Goal: Task Accomplishment & Management: Complete application form

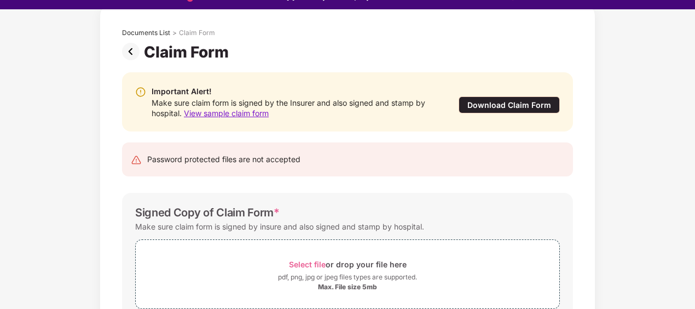
scroll to position [26, 0]
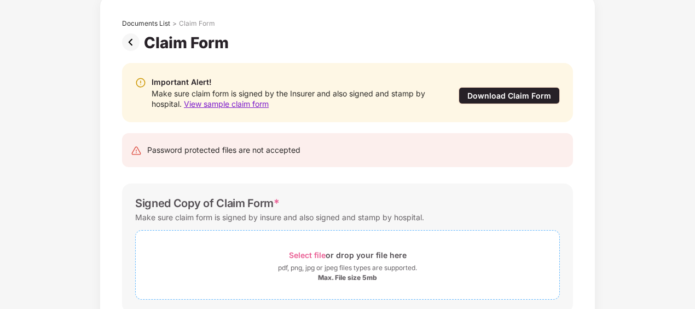
click at [304, 251] on span "Select file" at bounding box center [307, 254] width 37 height 9
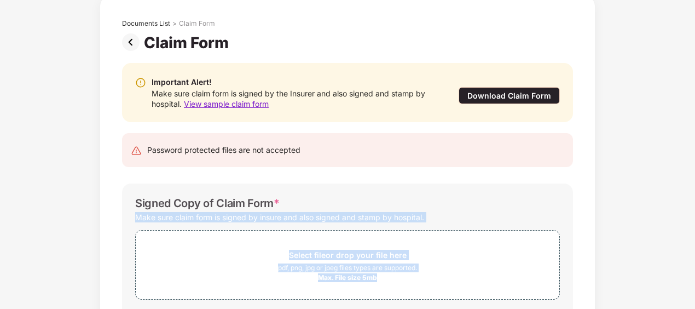
drag, startPoint x: 693, startPoint y: 204, endPoint x: 691, endPoint y: 264, distance: 59.6
click at [691, 264] on div "Documents List > Claim Form Claim Form Important Alert! Make sure claim form is…" at bounding box center [347, 220] width 695 height 446
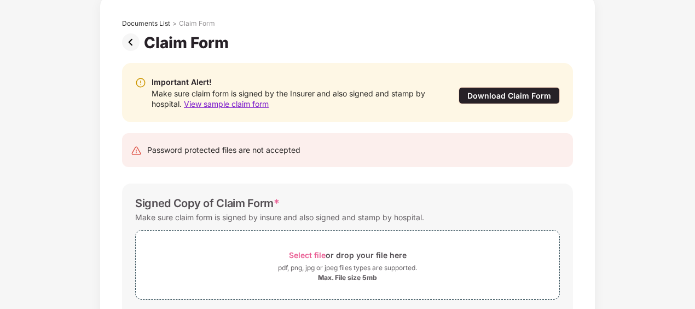
drag, startPoint x: 691, startPoint y: 264, endPoint x: 612, endPoint y: 231, distance: 85.8
click at [612, 231] on div "Documents List > Claim Form Claim Form Important Alert! Make sure claim form is…" at bounding box center [347, 220] width 695 height 446
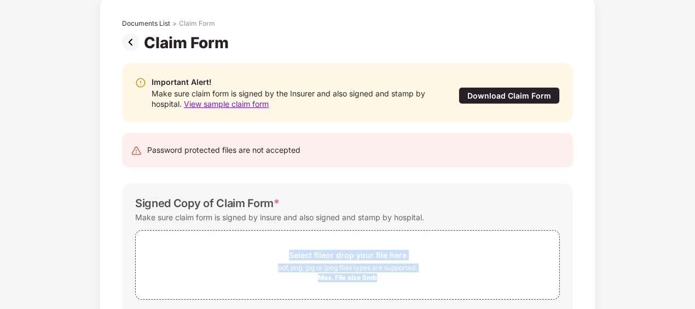
drag, startPoint x: 693, startPoint y: 218, endPoint x: 696, endPoint y: 248, distance: 30.8
click at [694, 248] on html "Get Pazcare mobile app for all your employee benefits need Download Now Upload …" at bounding box center [347, 128] width 695 height 309
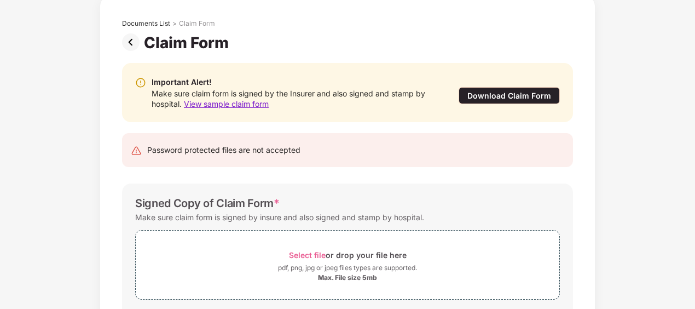
drag, startPoint x: 696, startPoint y: 248, endPoint x: 689, endPoint y: 245, distance: 8.1
click at [689, 245] on div "Documents List > Claim Form Claim Form Important Alert! Make sure claim form is…" at bounding box center [347, 220] width 695 height 446
click at [694, 250] on div at bounding box center [694, 154] width 1 height 309
click at [556, 217] on div "Make sure claim form is signed by insure and also signed and stamp by hospital." at bounding box center [347, 217] width 425 height 15
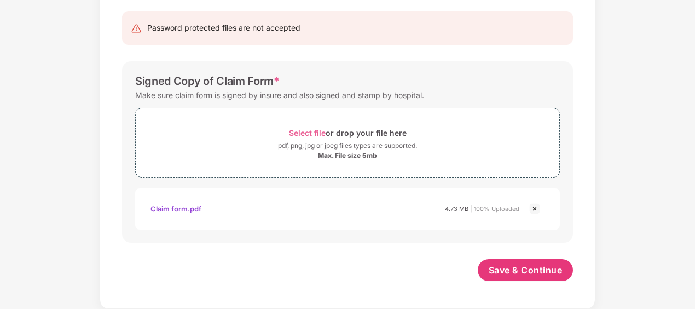
scroll to position [176, 0]
click at [510, 265] on span "Save & Continue" at bounding box center [526, 270] width 74 height 12
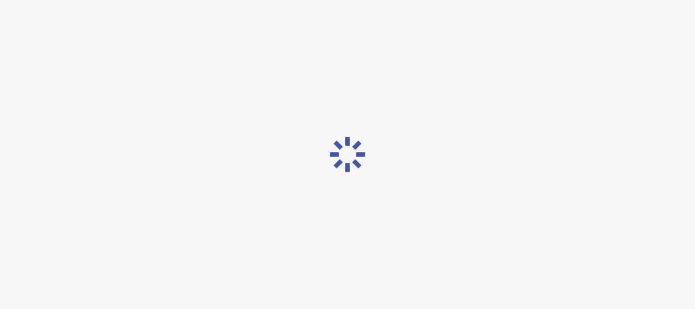
scroll to position [0, 0]
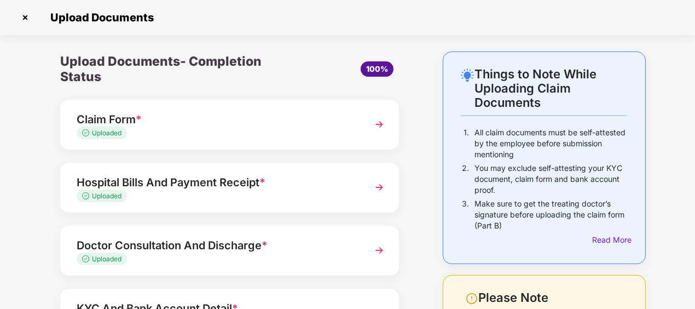
drag, startPoint x: 694, startPoint y: 197, endPoint x: 695, endPoint y: 233, distance: 35.6
click at [694, 233] on html "Get Pazcare mobile app for all your employee benefits need Download Now Upload …" at bounding box center [347, 128] width 695 height 309
click at [664, 236] on div "Things to Note While Uploading Claim Documents 1. All claim documents must be s…" at bounding box center [347, 261] width 695 height 421
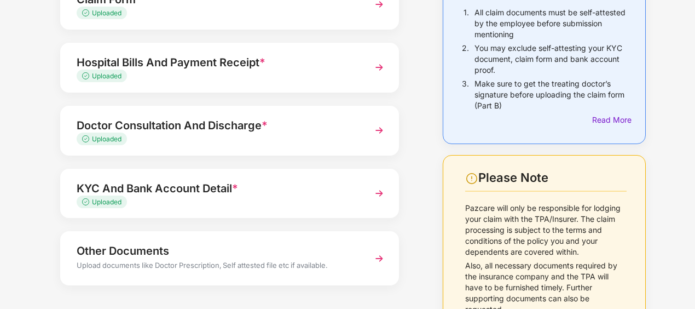
scroll to position [164, 0]
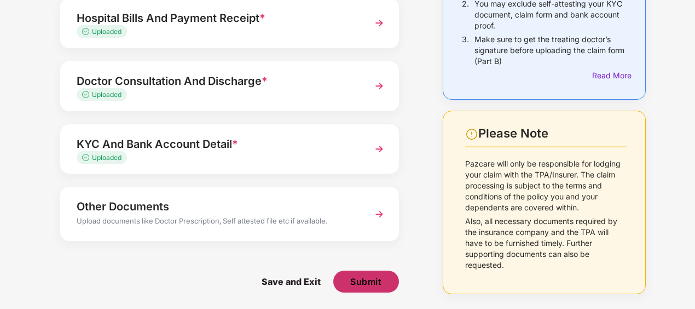
click at [358, 279] on span "Submit" at bounding box center [365, 281] width 31 height 12
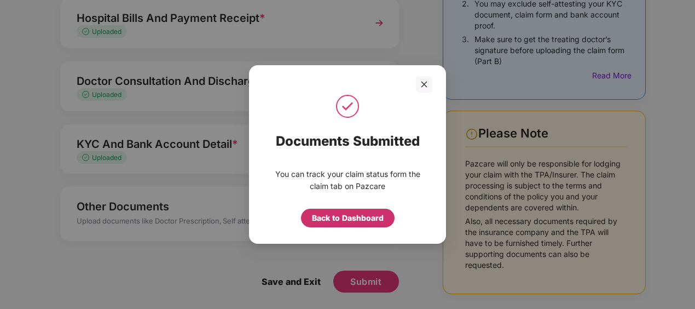
click at [336, 219] on div "Back to Dashboard" at bounding box center [348, 218] width 72 height 12
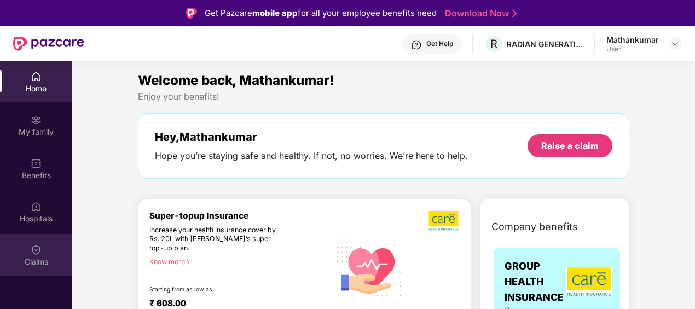
click at [34, 251] on img at bounding box center [36, 249] width 11 height 11
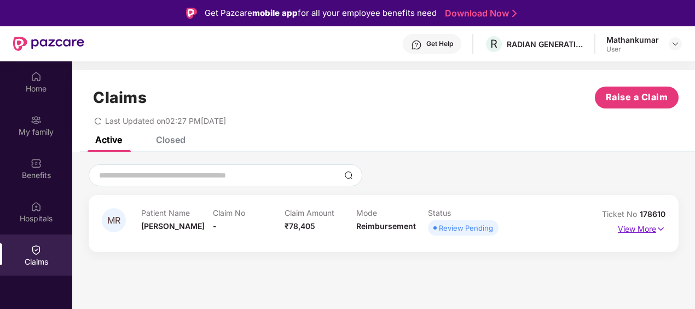
click at [657, 228] on img at bounding box center [660, 229] width 9 height 12
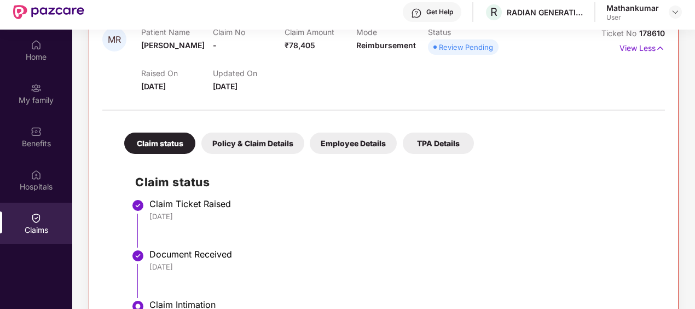
scroll to position [164, 0]
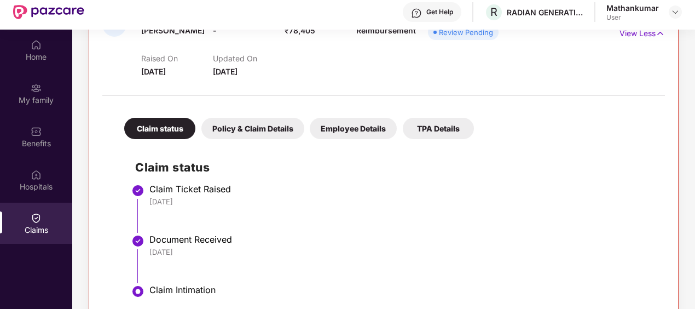
click at [235, 136] on div "Policy & Claim Details" at bounding box center [252, 128] width 103 height 21
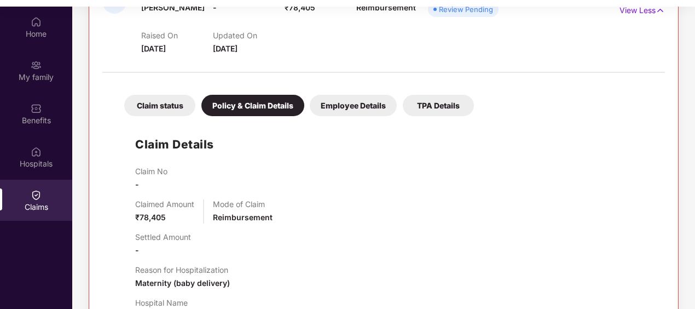
scroll to position [61, 0]
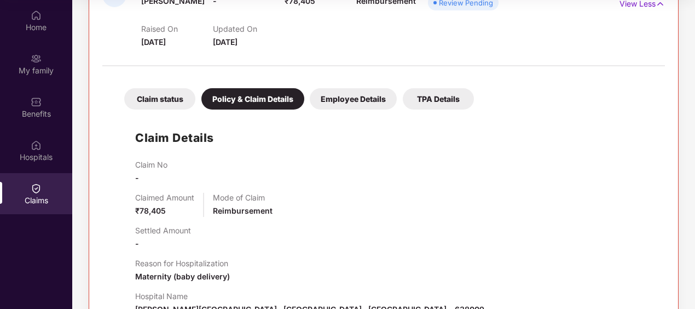
click at [448, 237] on div "Settled Amount -" at bounding box center [394, 237] width 519 height 24
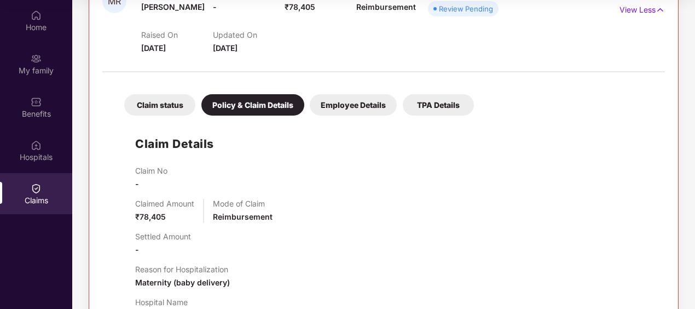
scroll to position [48, 0]
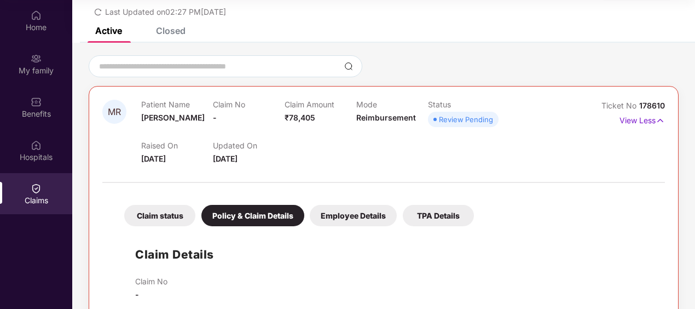
click at [377, 217] on div "Employee Details" at bounding box center [353, 215] width 87 height 21
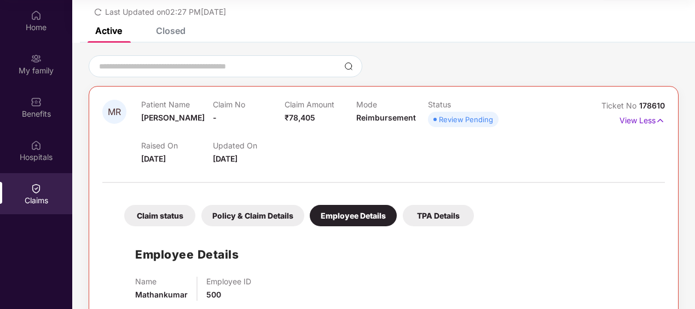
click at [463, 248] on div "Employee Details Name Mathankumar Employee ID 500" at bounding box center [383, 270] width 541 height 78
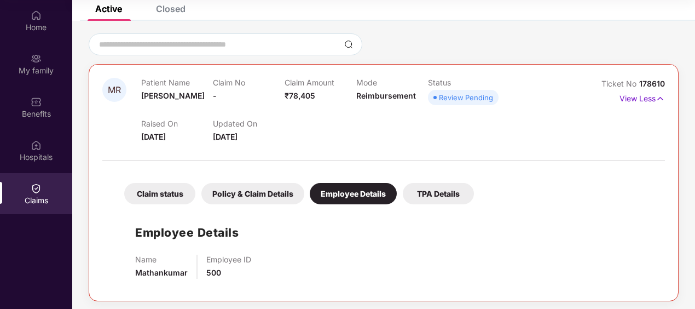
scroll to position [72, 0]
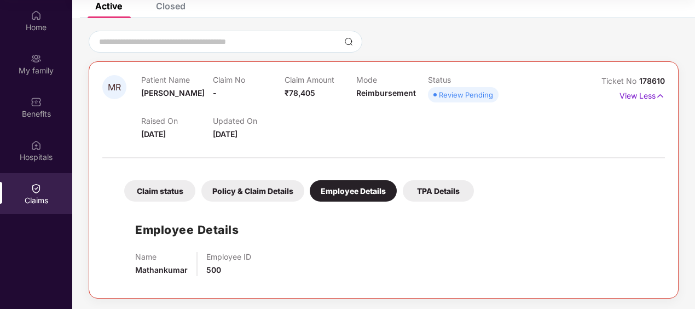
click at [446, 189] on div "TPA Details" at bounding box center [438, 190] width 71 height 21
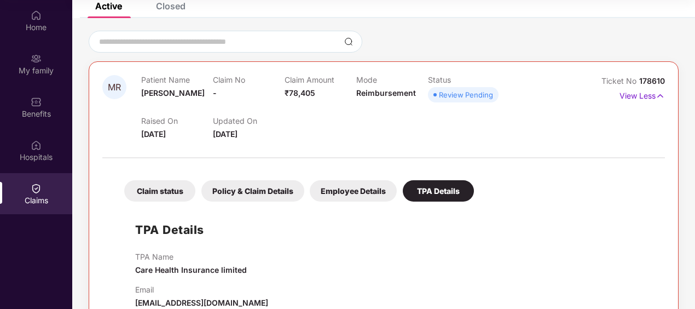
click at [415, 246] on div "TPA Details TPA Name Care Health Insurance limited Email [EMAIL_ADDRESS][DOMAIN…" at bounding box center [383, 258] width 541 height 102
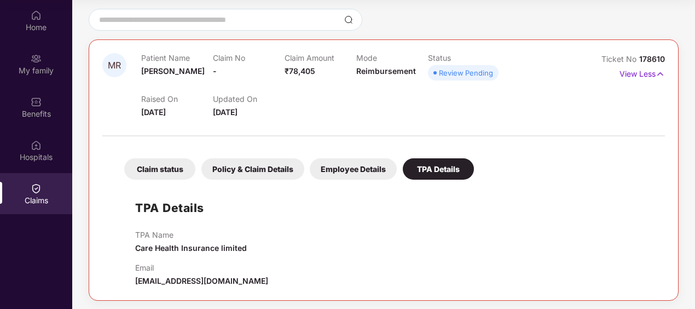
scroll to position [96, 0]
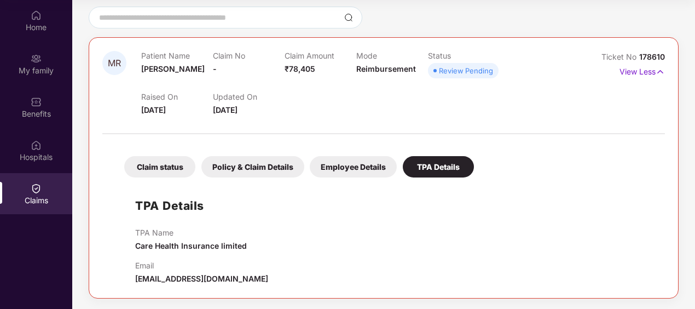
click at [690, 80] on div "MR Patient Name [PERSON_NAME] R Claim No - Claim Amount ₹78,405 Mode Reimbursem…" at bounding box center [383, 153] width 623 height 292
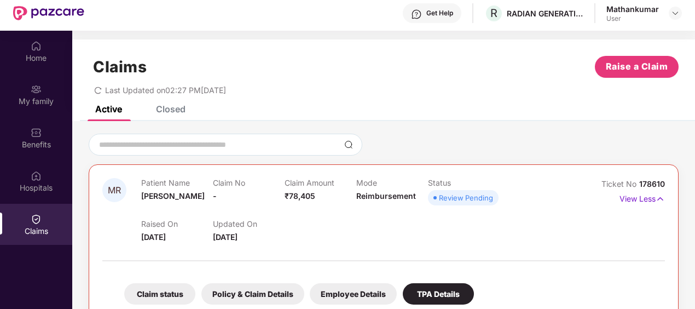
scroll to position [0, 0]
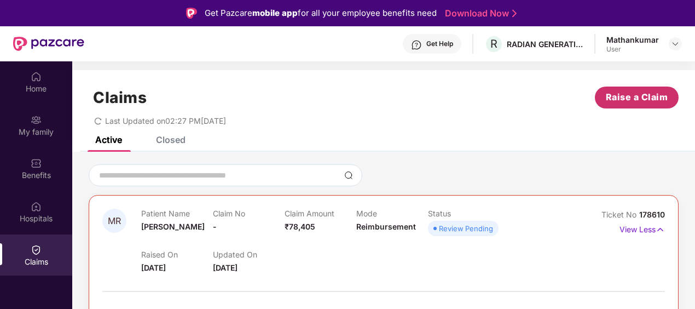
click at [613, 100] on span "Raise a Claim" at bounding box center [637, 97] width 62 height 14
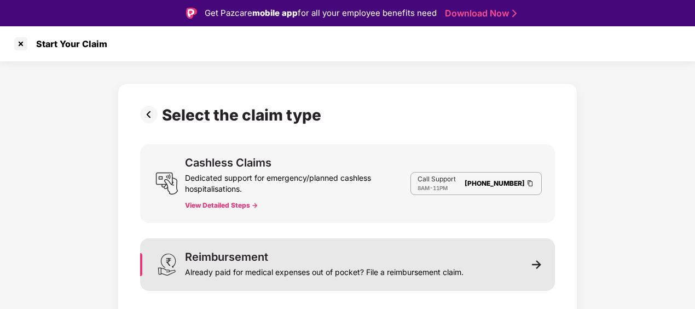
click at [313, 271] on div "Already paid for medical expenses out of pocket? File a reimbursement claim." at bounding box center [324, 269] width 278 height 15
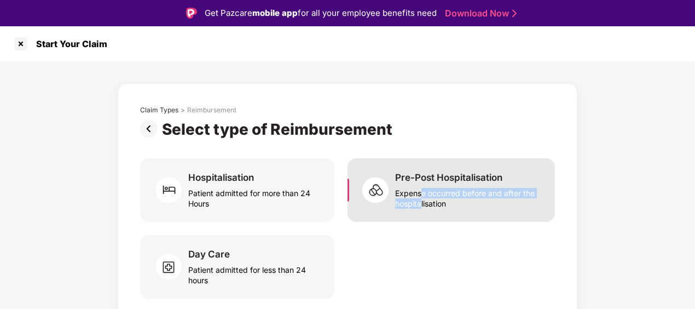
drag, startPoint x: 420, startPoint y: 199, endPoint x: 420, endPoint y: 193, distance: 6.0
click at [420, 193] on div "Expense occurred before and after the hospitalisation" at bounding box center [468, 195] width 147 height 25
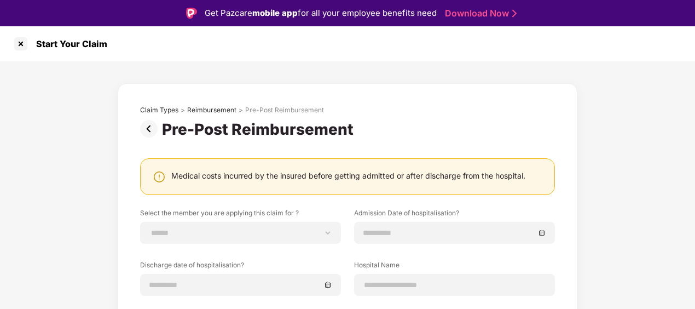
drag, startPoint x: 420, startPoint y: 193, endPoint x: 550, endPoint y: 140, distance: 139.9
click at [550, 140] on div "**********" at bounding box center [347, 300] width 415 height 389
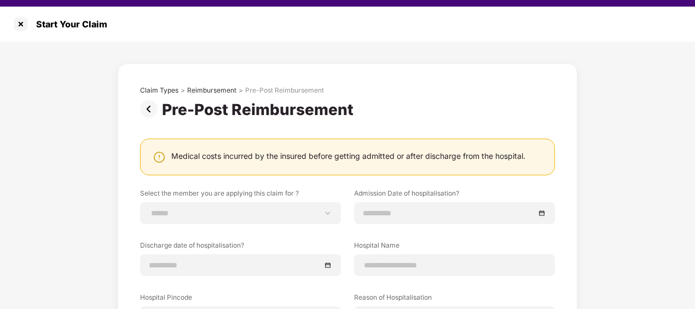
scroll to position [26, 0]
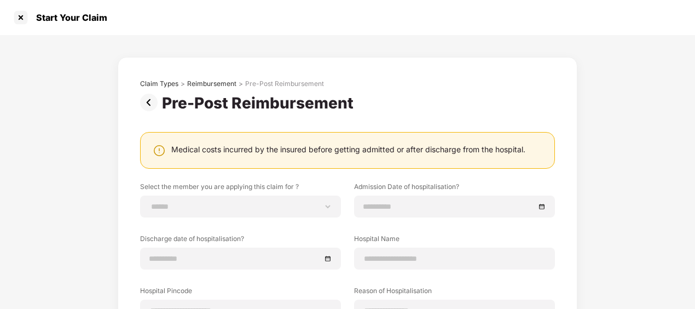
drag, startPoint x: 694, startPoint y: 189, endPoint x: 693, endPoint y: 219, distance: 29.6
click at [693, 219] on html "**********" at bounding box center [347, 128] width 695 height 309
click at [650, 222] on div "**********" at bounding box center [347, 265] width 695 height 461
drag, startPoint x: 694, startPoint y: 175, endPoint x: 697, endPoint y: 200, distance: 25.3
click at [694, 200] on html "**********" at bounding box center [347, 128] width 695 height 309
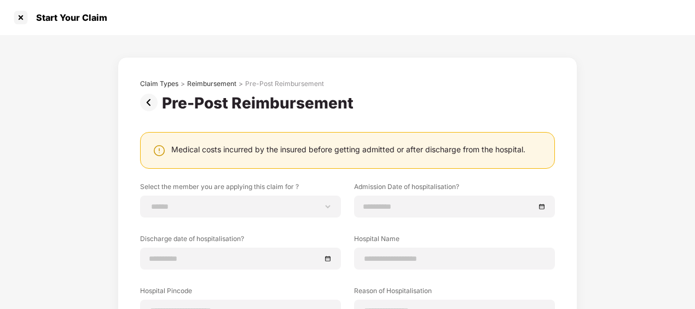
click at [693, 193] on div "**********" at bounding box center [347, 265] width 695 height 461
drag, startPoint x: 694, startPoint y: 187, endPoint x: 695, endPoint y: 215, distance: 27.9
click at [694, 215] on html "**********" at bounding box center [347, 128] width 695 height 309
